Goal: Transaction & Acquisition: Obtain resource

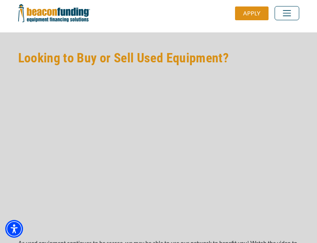
scroll to position [687, 0]
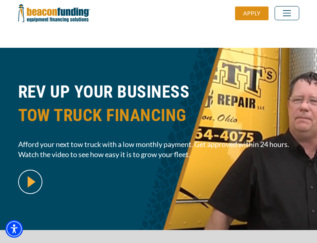
scroll to position [197, 0]
